Goal: Transaction & Acquisition: Purchase product/service

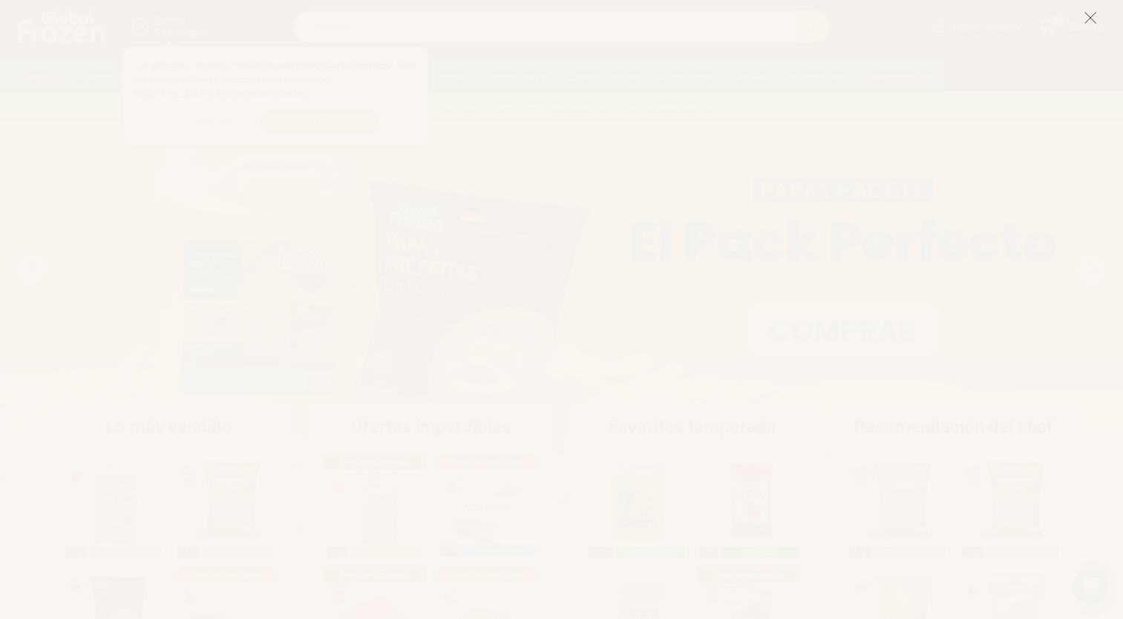
click at [1087, 23] on icon at bounding box center [1090, 17] width 13 height 13
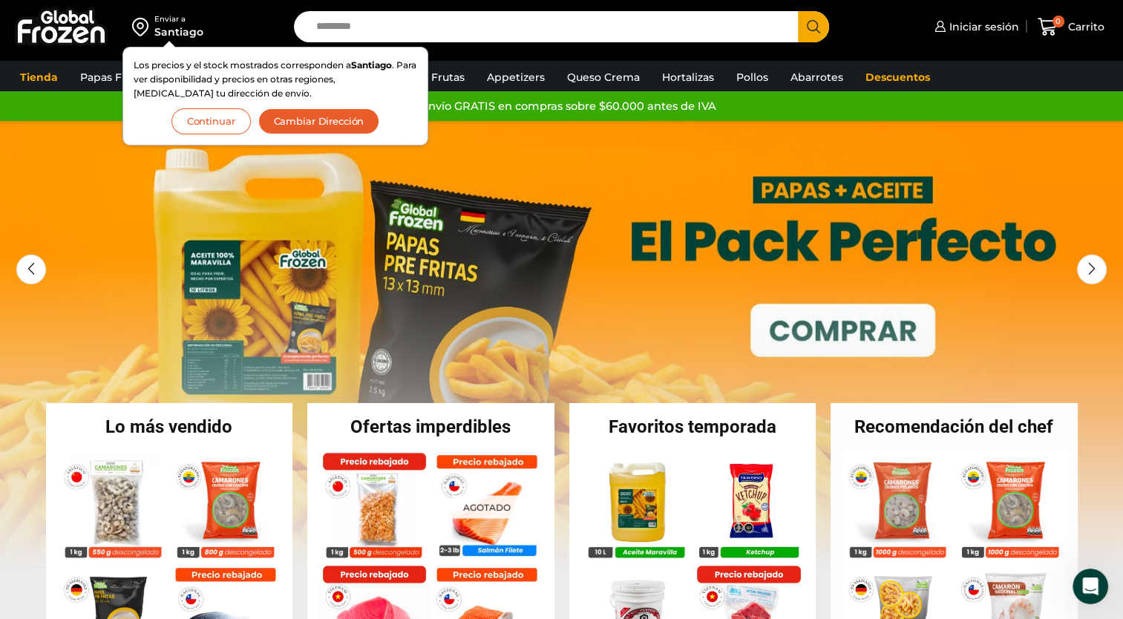
click at [202, 124] on button "Continuar" at bounding box center [210, 121] width 79 height 26
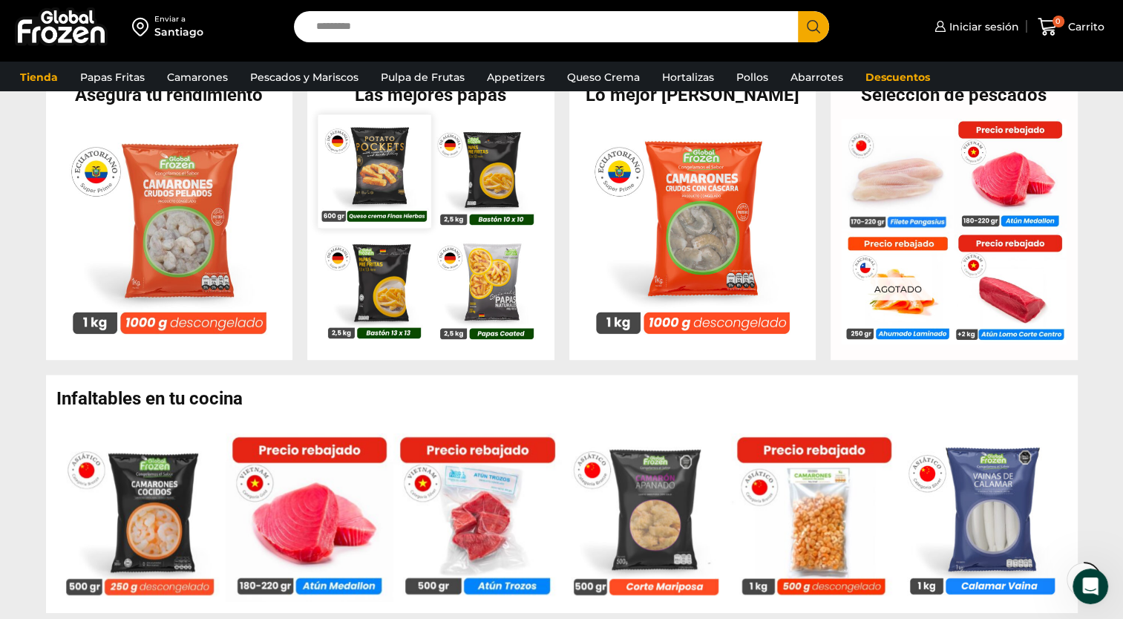
scroll to position [520, 0]
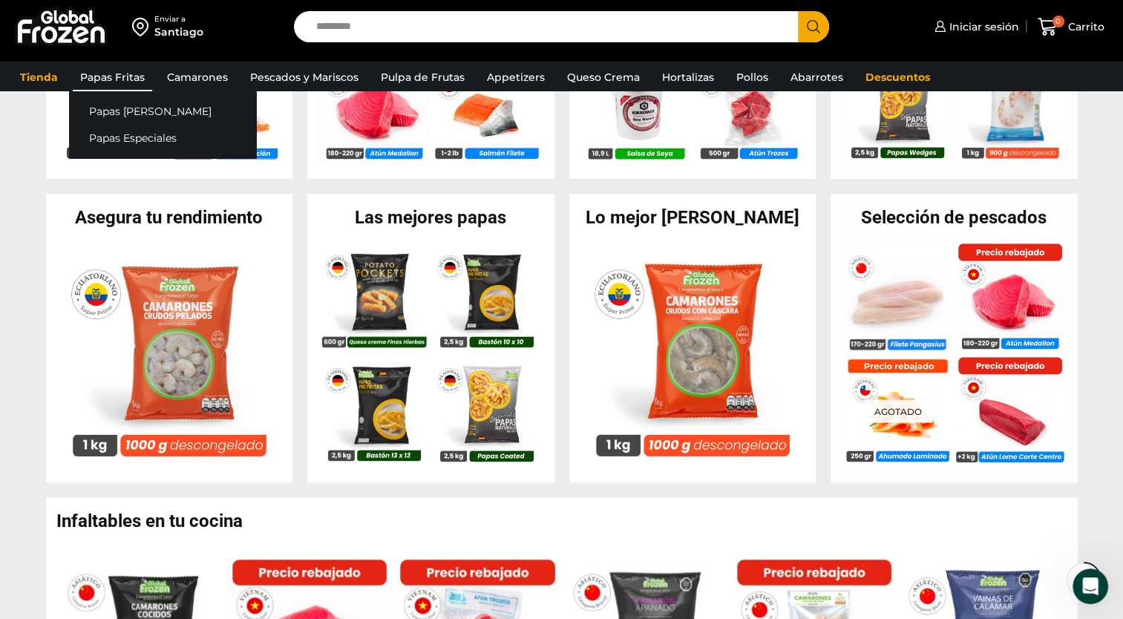
click at [114, 73] on link "Papas Fritas" at bounding box center [112, 77] width 79 height 28
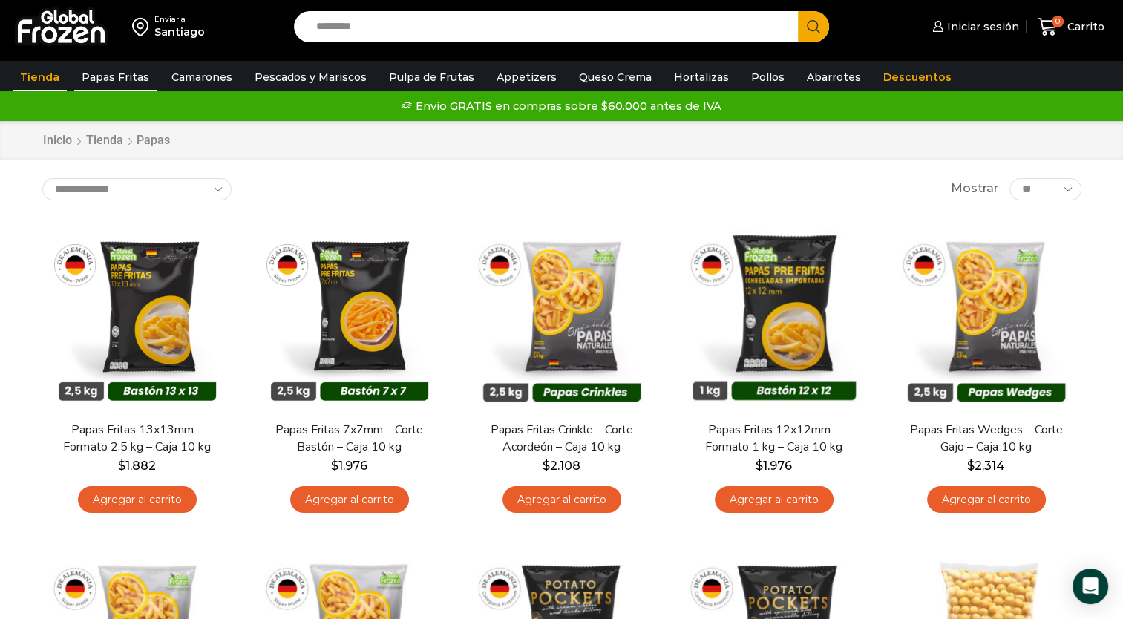
click at [33, 80] on link "Tienda" at bounding box center [40, 77] width 54 height 28
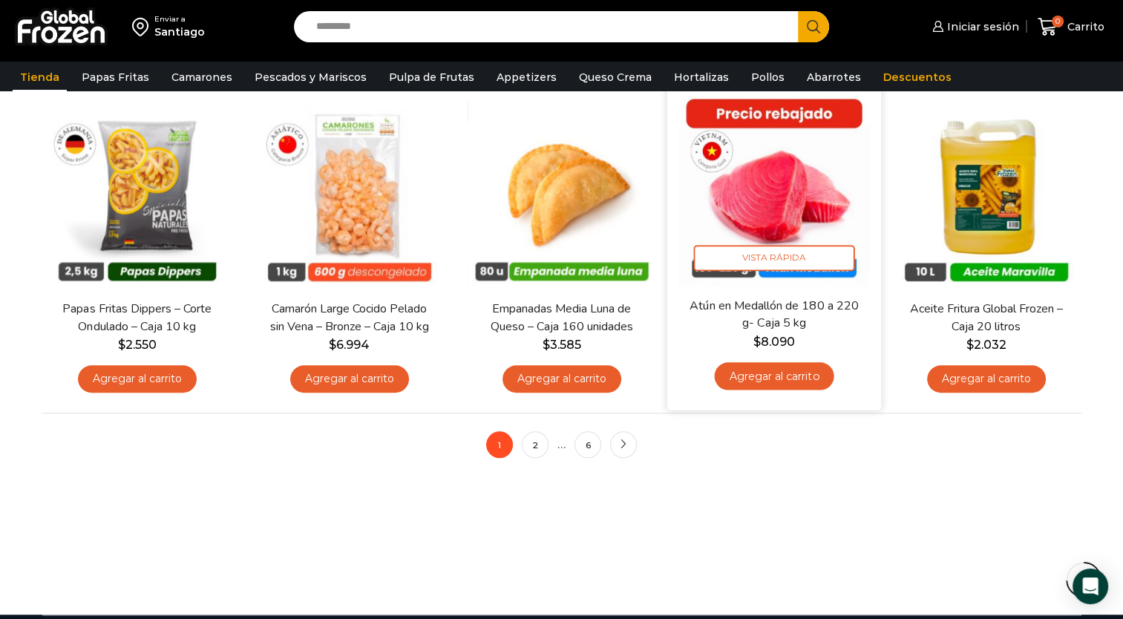
scroll to position [1113, 0]
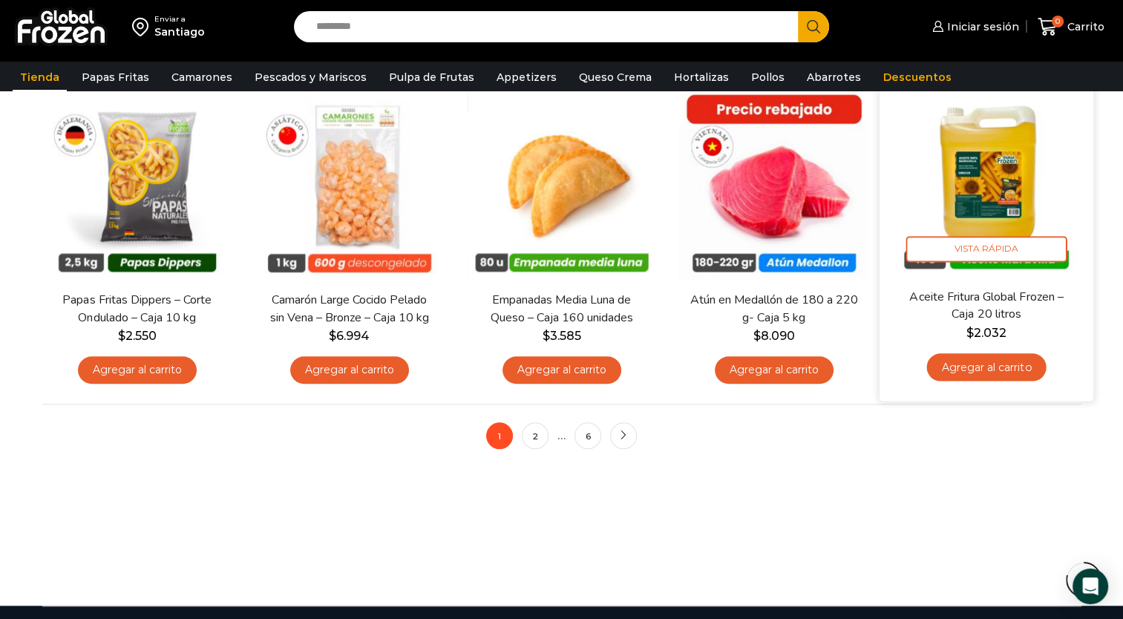
click at [998, 200] on img at bounding box center [986, 181] width 191 height 191
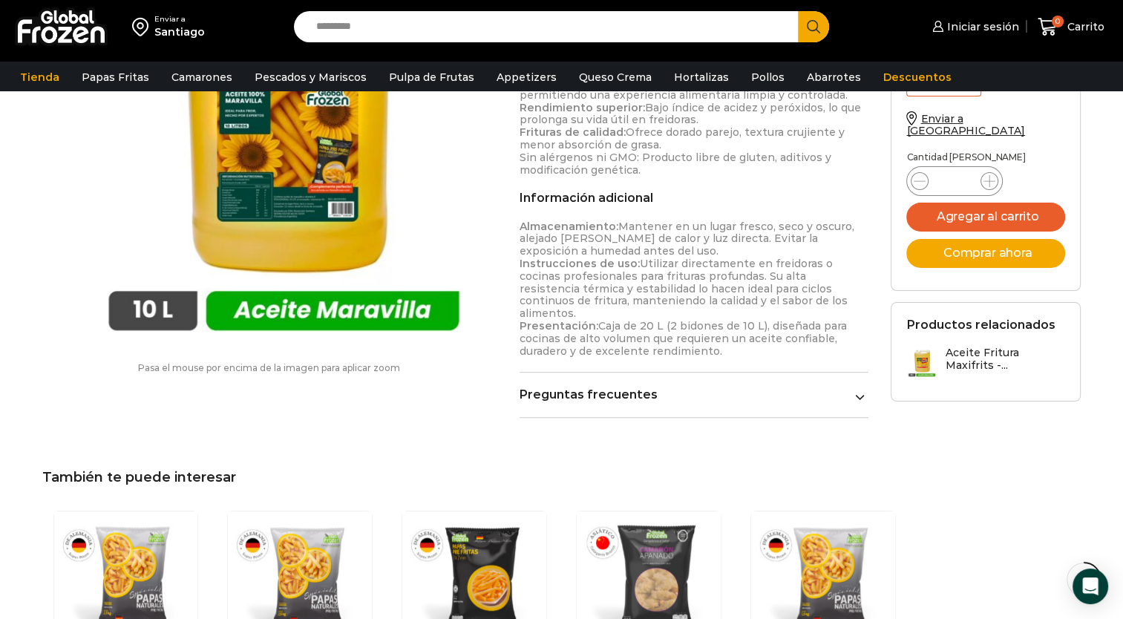
scroll to position [742, 0]
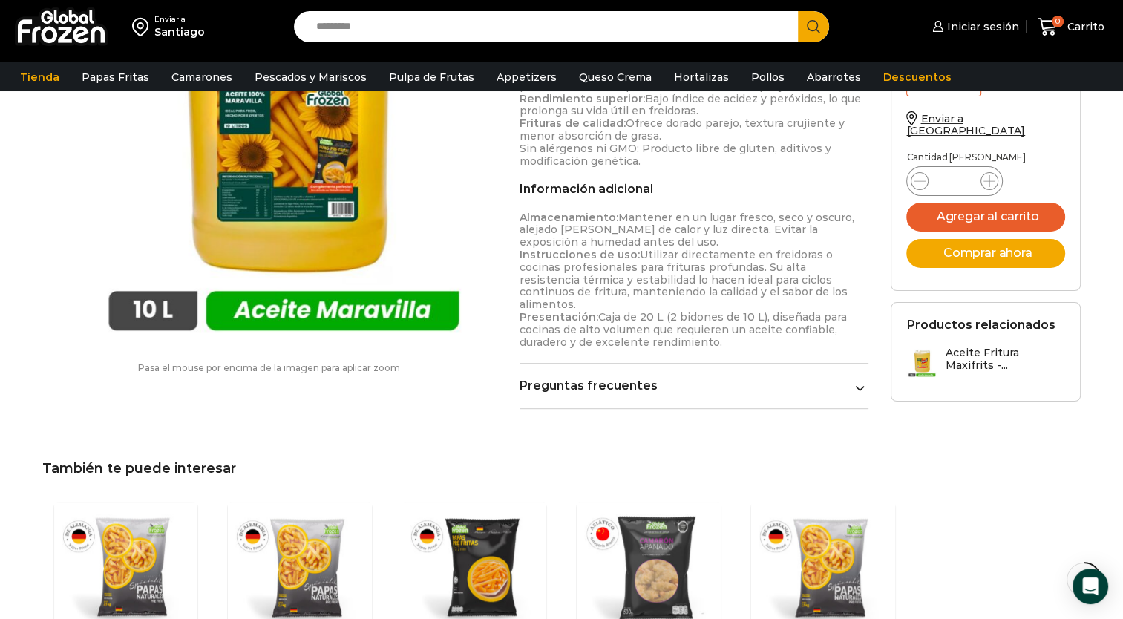
click at [861, 383] on icon at bounding box center [860, 388] width 10 height 10
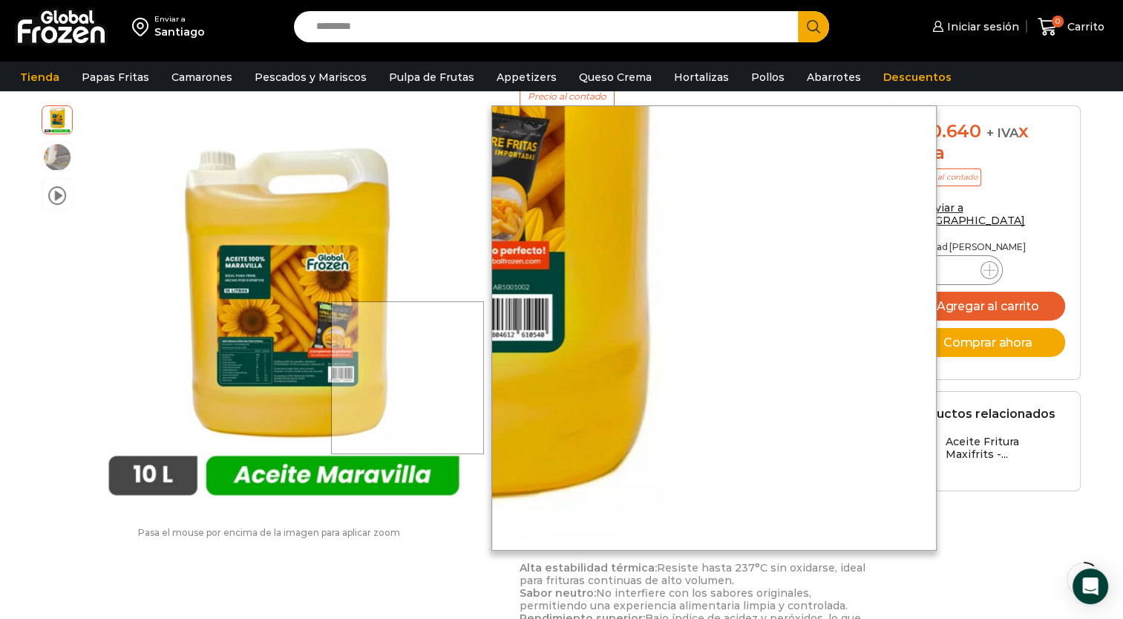
scroll to position [148, 0]
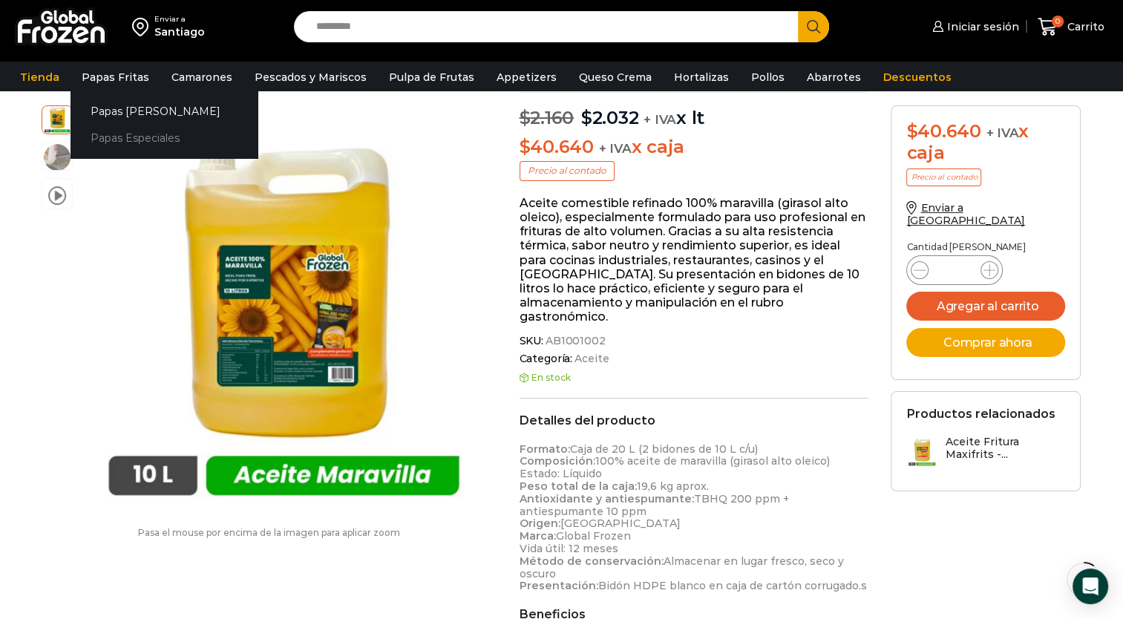
click at [100, 138] on link "Papas Especiales" at bounding box center [164, 138] width 187 height 27
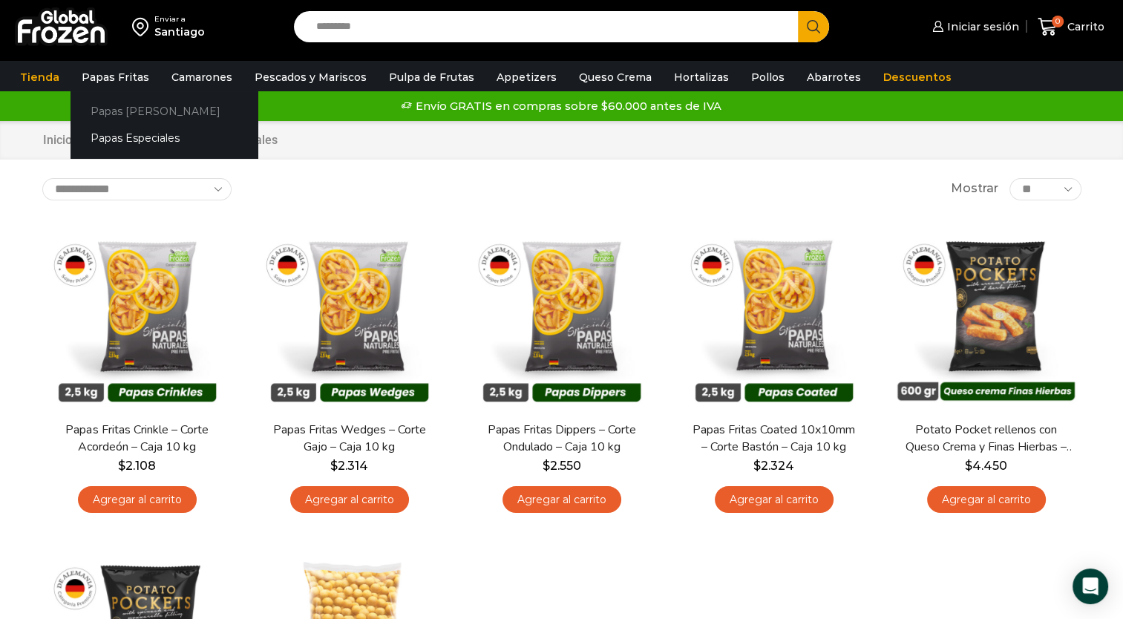
click at [109, 113] on link "Papas [PERSON_NAME]" at bounding box center [164, 110] width 187 height 27
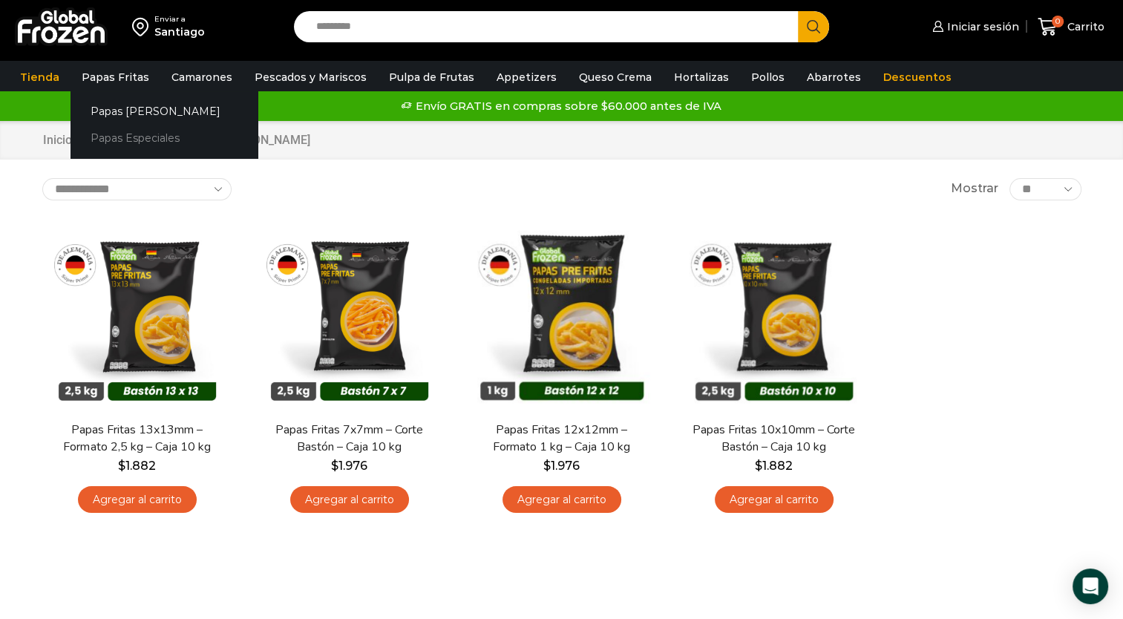
click at [89, 141] on link "Papas Especiales" at bounding box center [164, 138] width 187 height 27
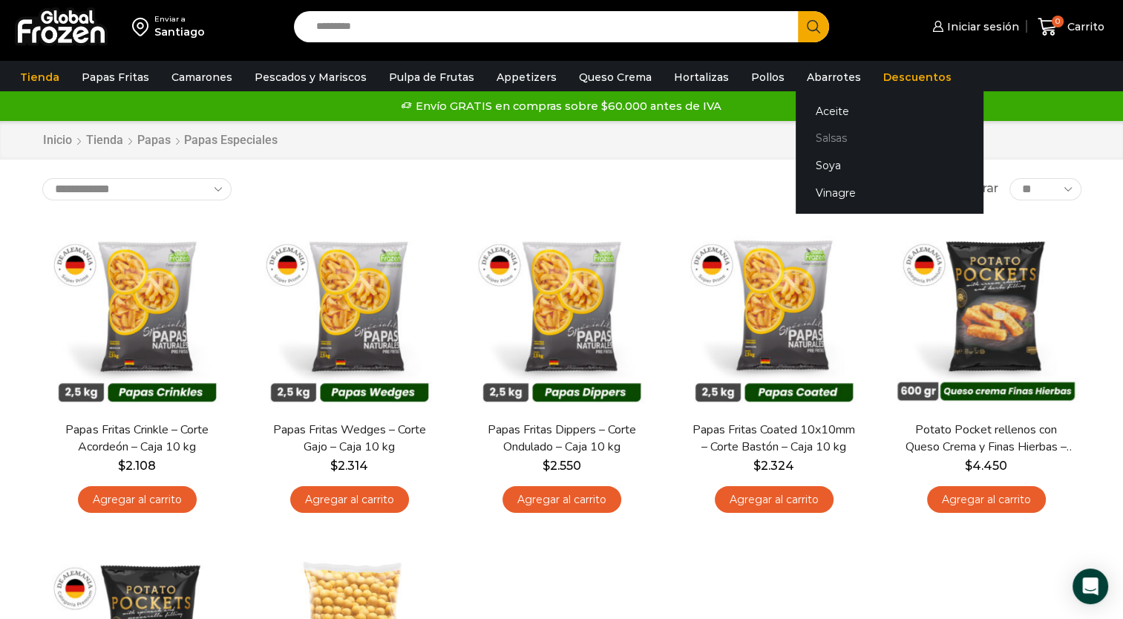
click at [796, 142] on link "Salsas" at bounding box center [889, 138] width 187 height 27
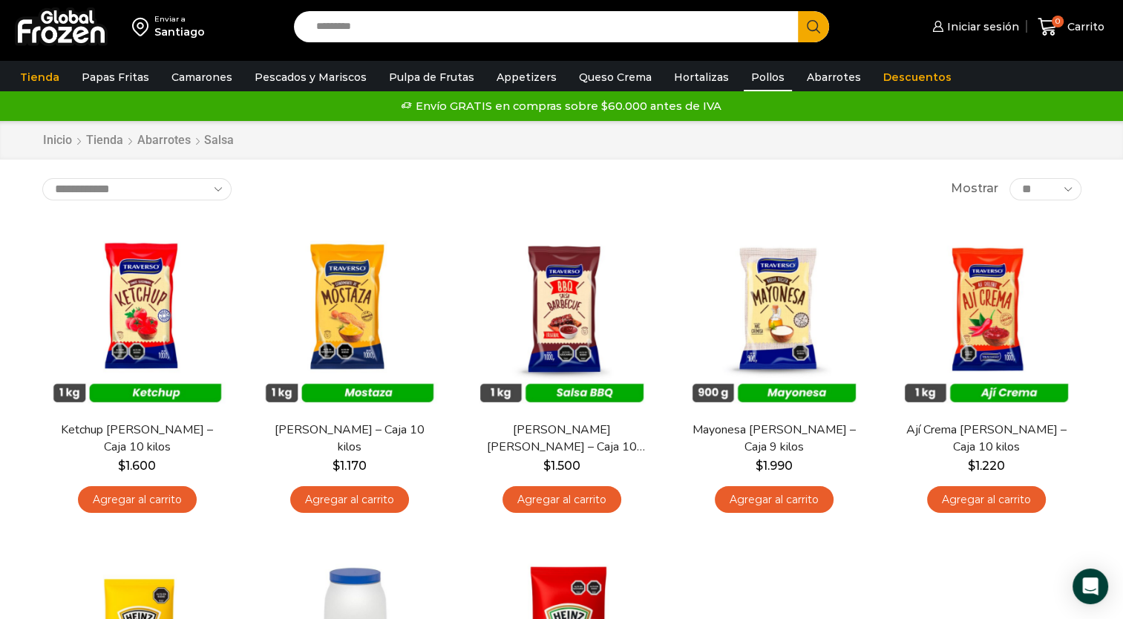
click at [744, 78] on link "Pollos" at bounding box center [768, 77] width 48 height 28
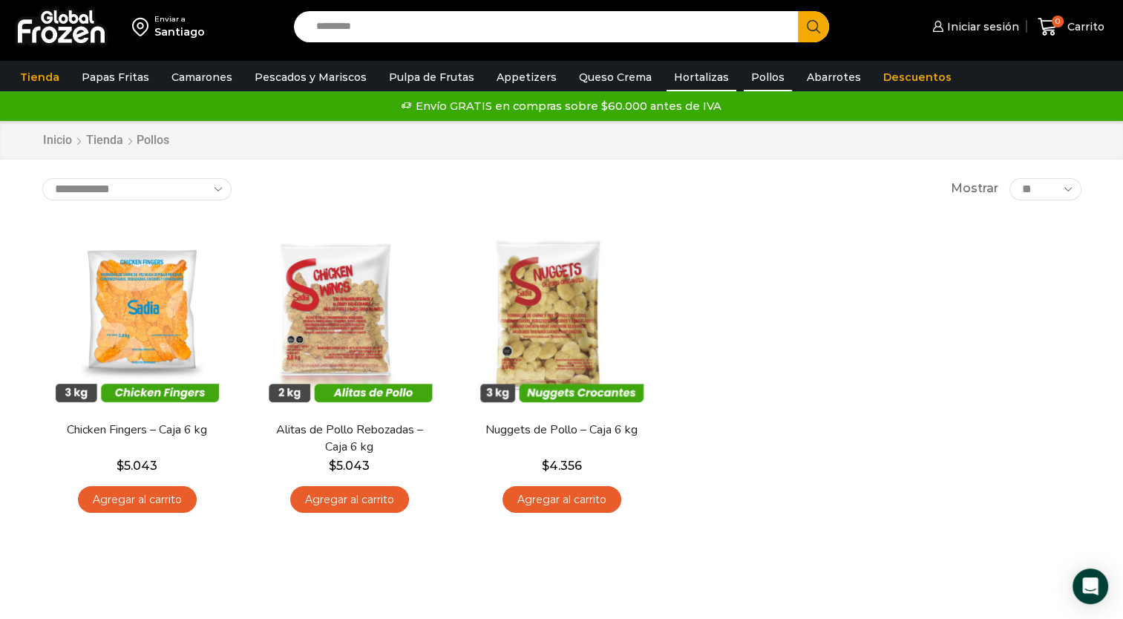
click at [679, 77] on link "Hortalizas" at bounding box center [701, 77] width 70 height 28
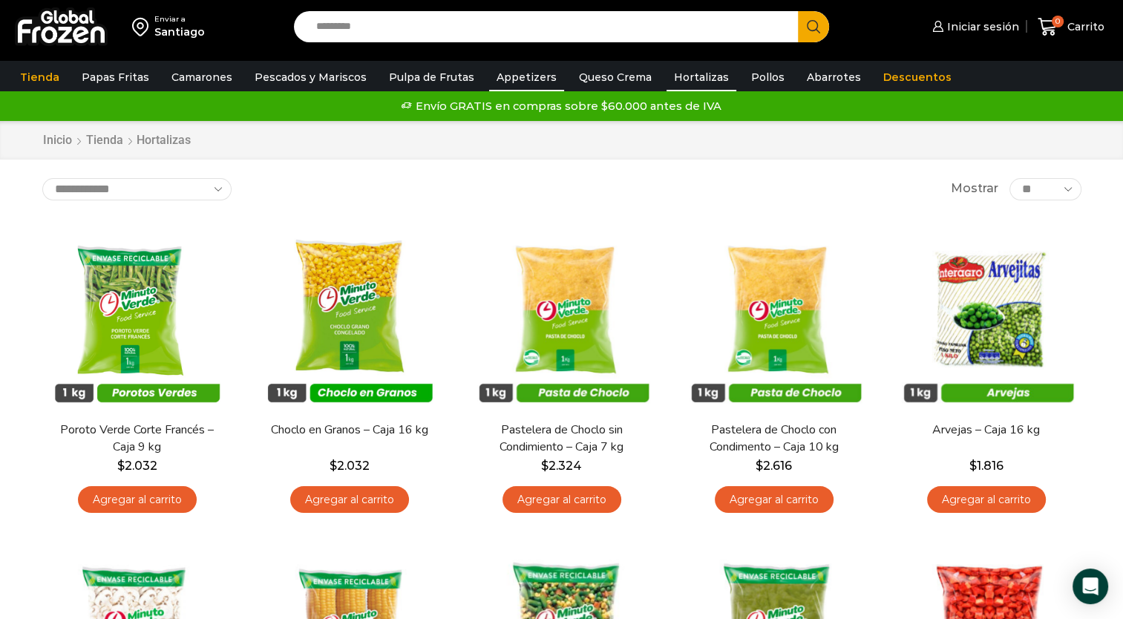
click at [502, 79] on link "Appetizers" at bounding box center [526, 77] width 75 height 28
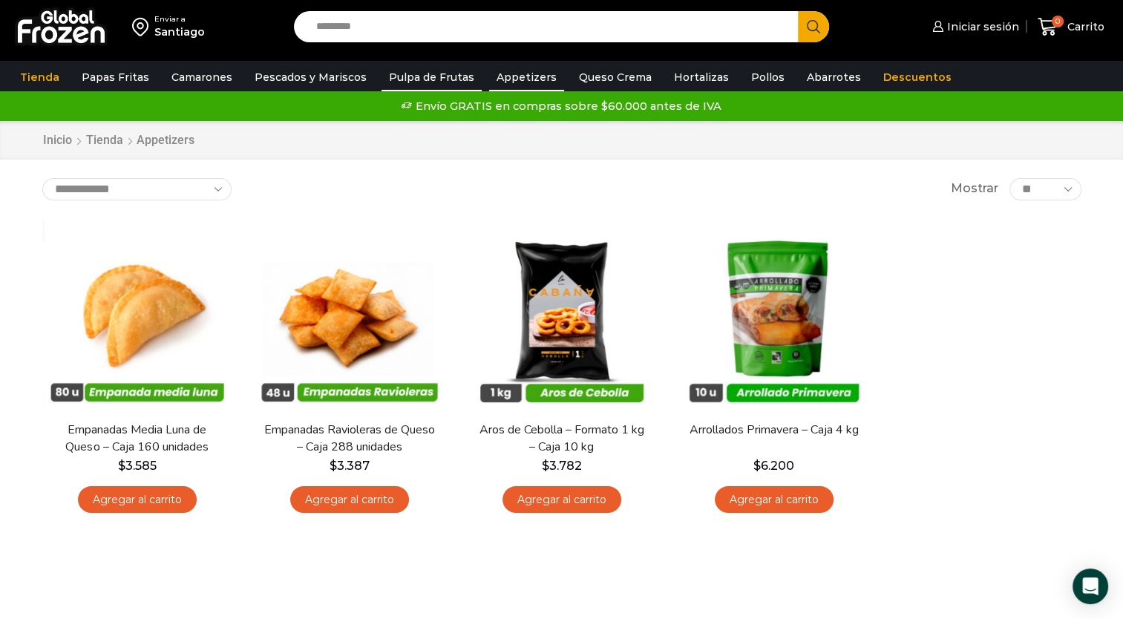
click at [427, 79] on link "Pulpa de Frutas" at bounding box center [431, 77] width 100 height 28
